Goal: Download file/media

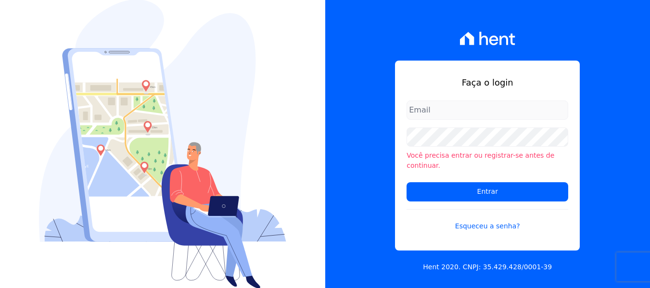
click at [481, 111] on input "email" at bounding box center [487, 109] width 162 height 19
type input "[EMAIL_ADDRESS][DOMAIN_NAME]"
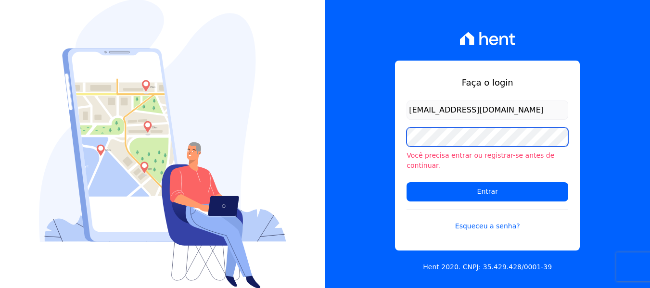
click at [406, 182] on input "Entrar" at bounding box center [487, 191] width 162 height 19
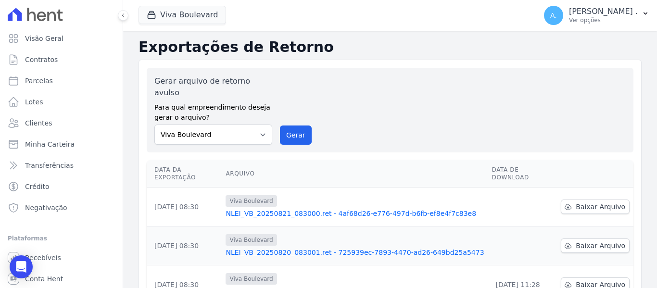
scroll to position [48, 0]
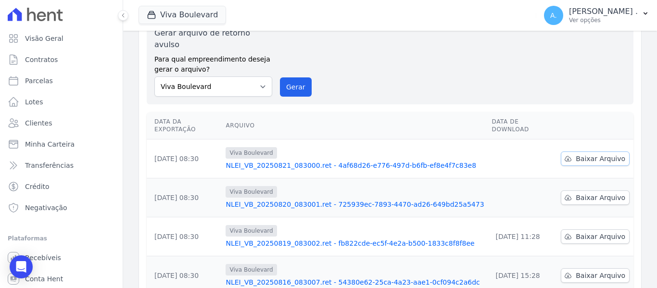
click at [577, 154] on span "Baixar Arquivo" at bounding box center [601, 159] width 50 height 10
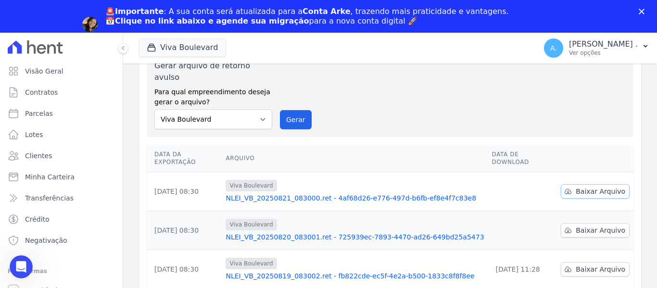
scroll to position [0, 0]
click at [579, 225] on span "Baixar Arquivo" at bounding box center [601, 230] width 50 height 10
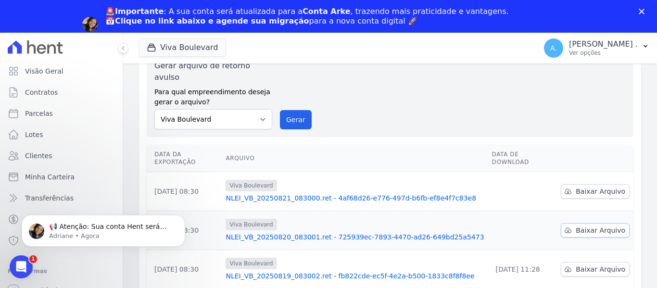
scroll to position [96, 0]
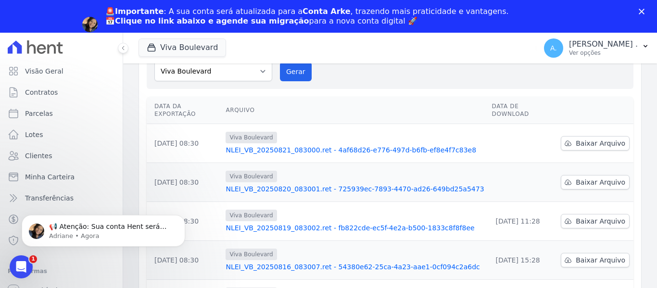
drag, startPoint x: 347, startPoint y: 88, endPoint x: 346, endPoint y: 82, distance: 6.8
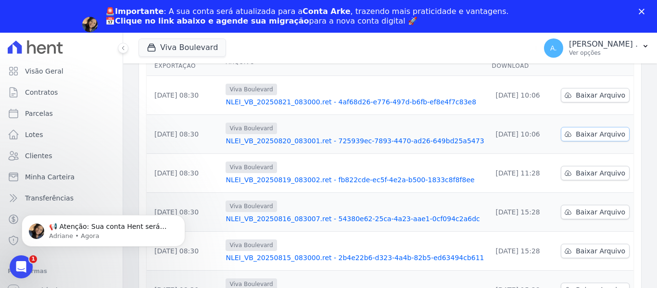
click at [571, 127] on link "Baixar Arquivo" at bounding box center [595, 134] width 69 height 14
click at [645, 78] on div "Exportações de Retorno Gerar arquivo de retorno avulso Para qual empreendimento…" at bounding box center [390, 217] width 534 height 596
click at [585, 90] on span "Baixar Arquivo" at bounding box center [601, 95] width 50 height 10
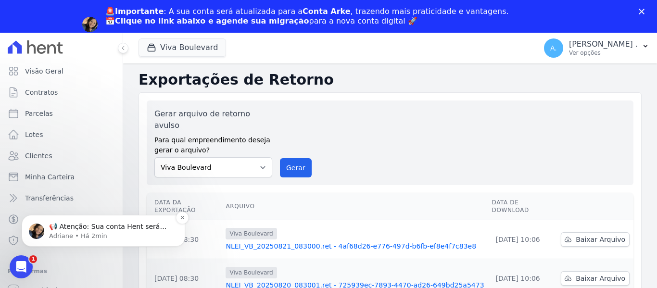
click at [129, 227] on p "📢 Atenção: Sua conta Hent será migrada para a Conta Arke! Estamos trazendo para…" at bounding box center [111, 227] width 124 height 10
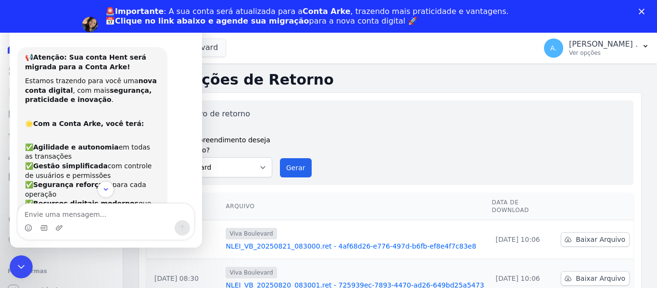
click at [374, 113] on div "Gerar arquivo de retorno avulso Para qual empreendimento deseja gerar o arquivo…" at bounding box center [389, 142] width 471 height 69
